Goal: Connect with others: Connect with others

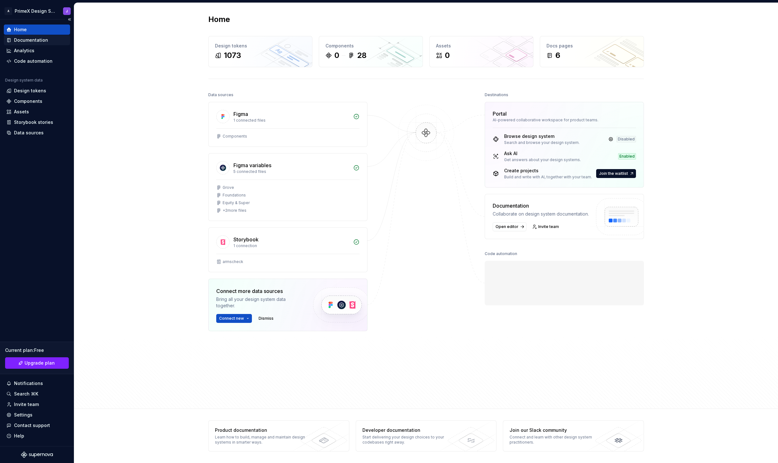
click at [41, 39] on div "Documentation" at bounding box center [31, 40] width 34 height 6
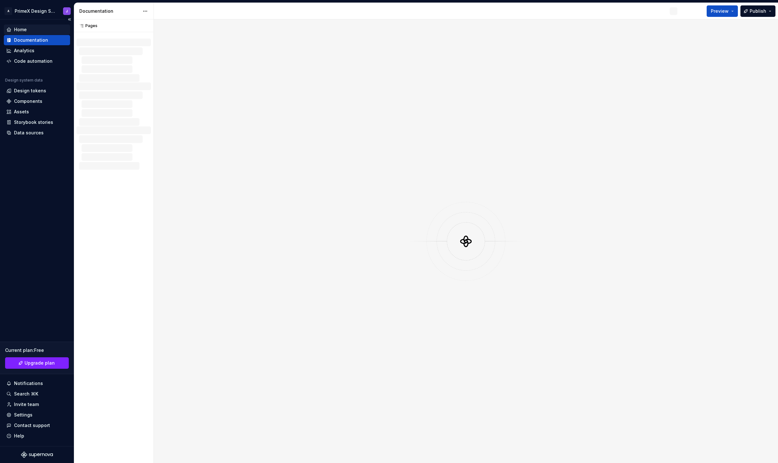
click at [36, 32] on div "Home" at bounding box center [36, 29] width 61 height 6
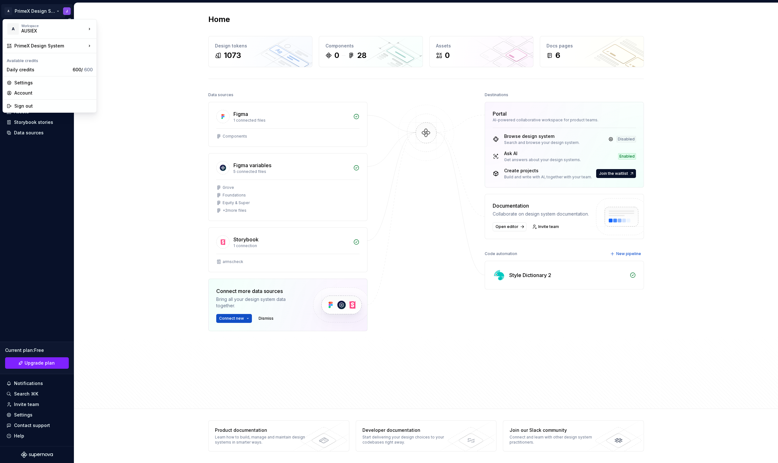
click at [51, 10] on html "A PrimeX Design System J Home Documentation Analytics Code automation Design sy…" at bounding box center [389, 231] width 778 height 463
click at [122, 60] on div "Trading App" at bounding box center [136, 58] width 58 height 6
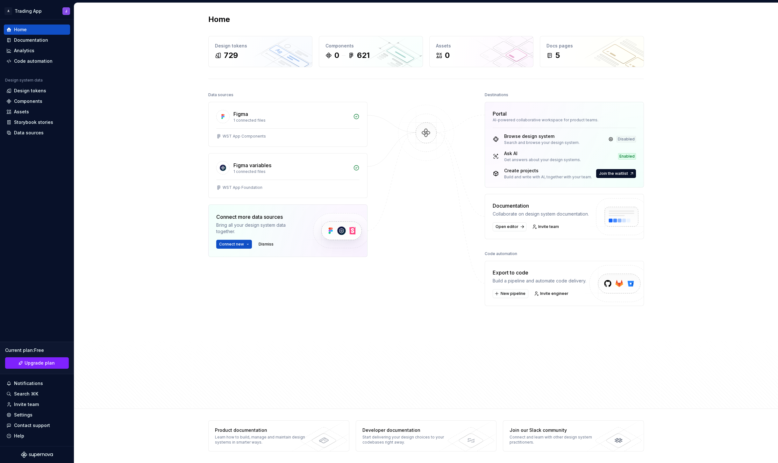
click at [555, 284] on div "Export to code Build a pipeline and automate code delivery. New pipeline Invite…" at bounding box center [539, 283] width 94 height 29
click at [551, 295] on span "Invite engineer" at bounding box center [554, 293] width 28 height 5
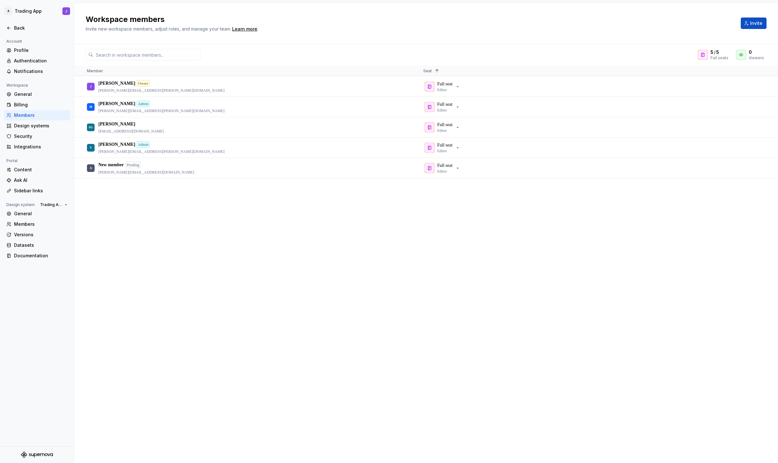
click at [264, 258] on div "J [PERSON_NAME] [PERSON_NAME][EMAIL_ADDRESS][PERSON_NAME][DOMAIN_NAME] Full sea…" at bounding box center [425, 269] width 703 height 386
